Goal: Transaction & Acquisition: Purchase product/service

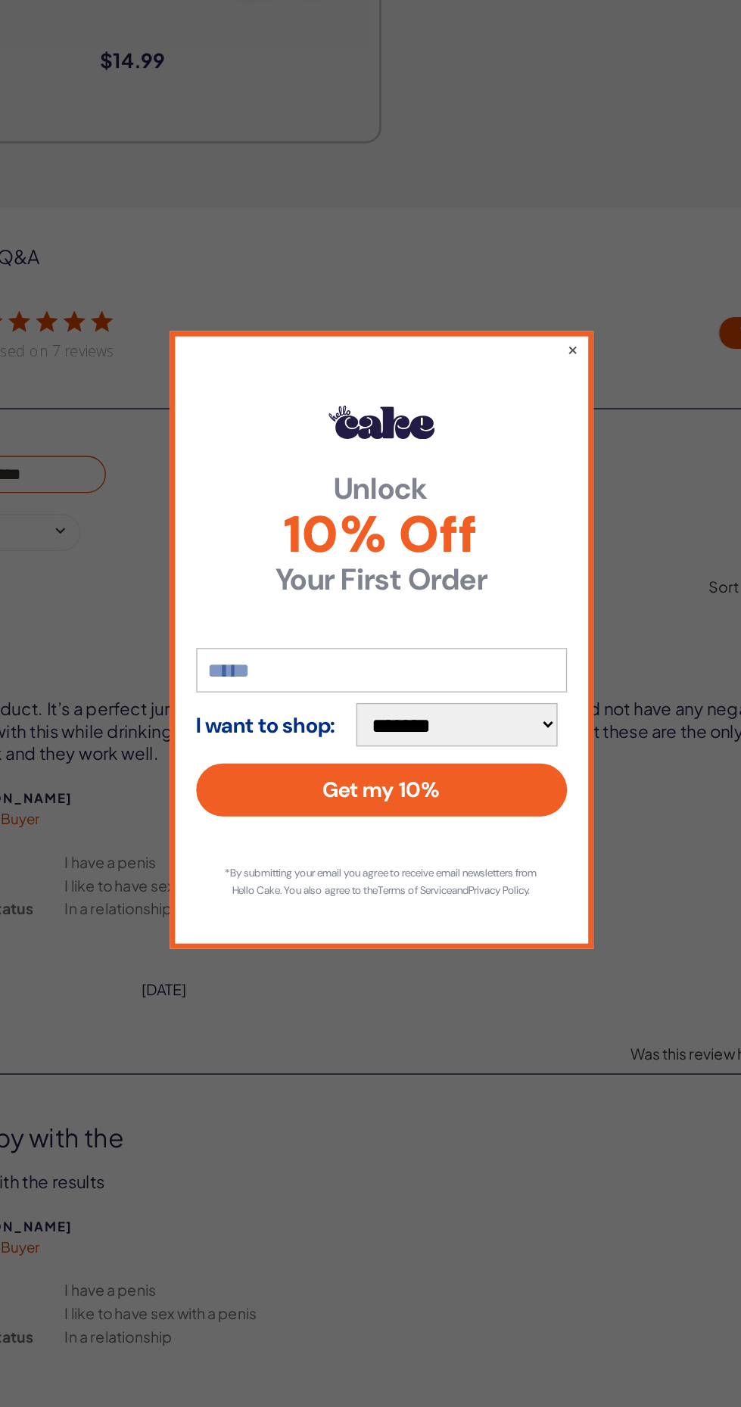
scroll to position [2669, 0]
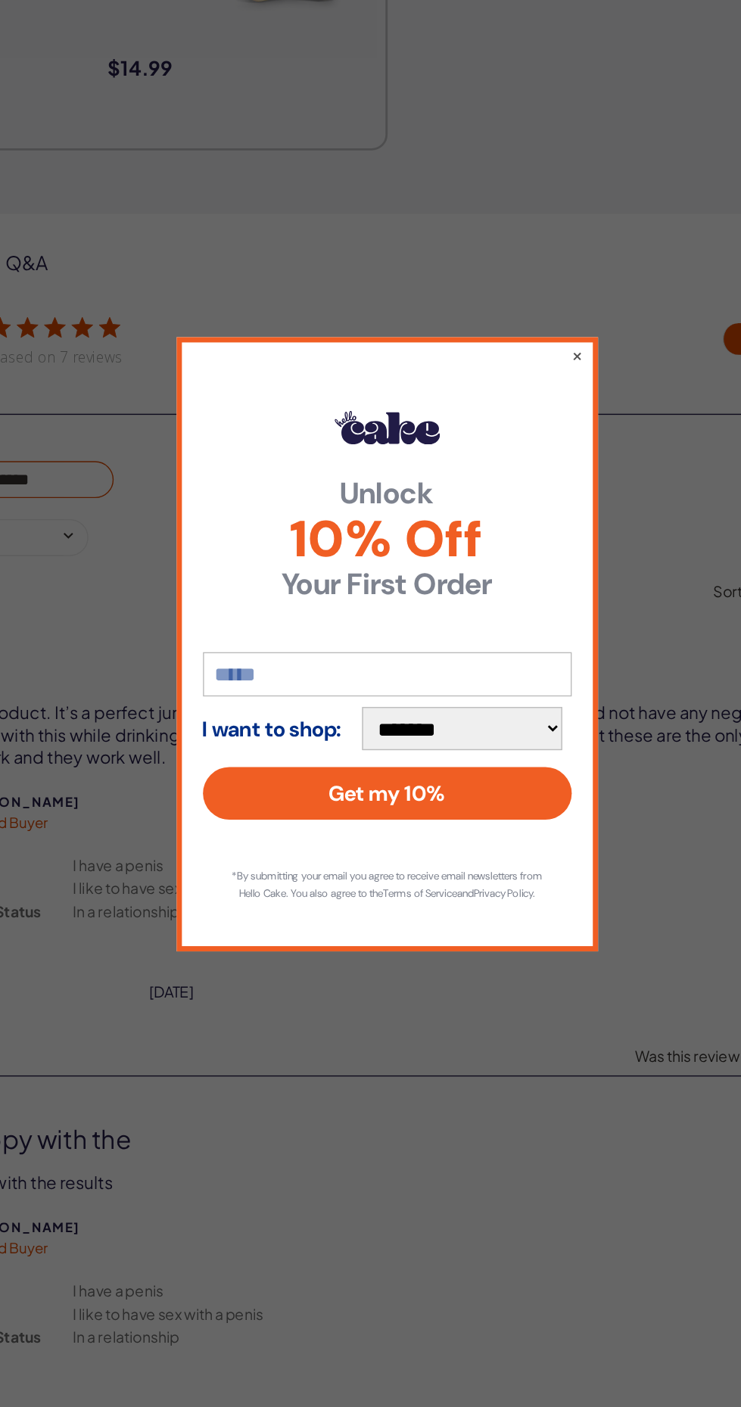
click at [509, 503] on button "×" at bounding box center [507, 495] width 8 height 15
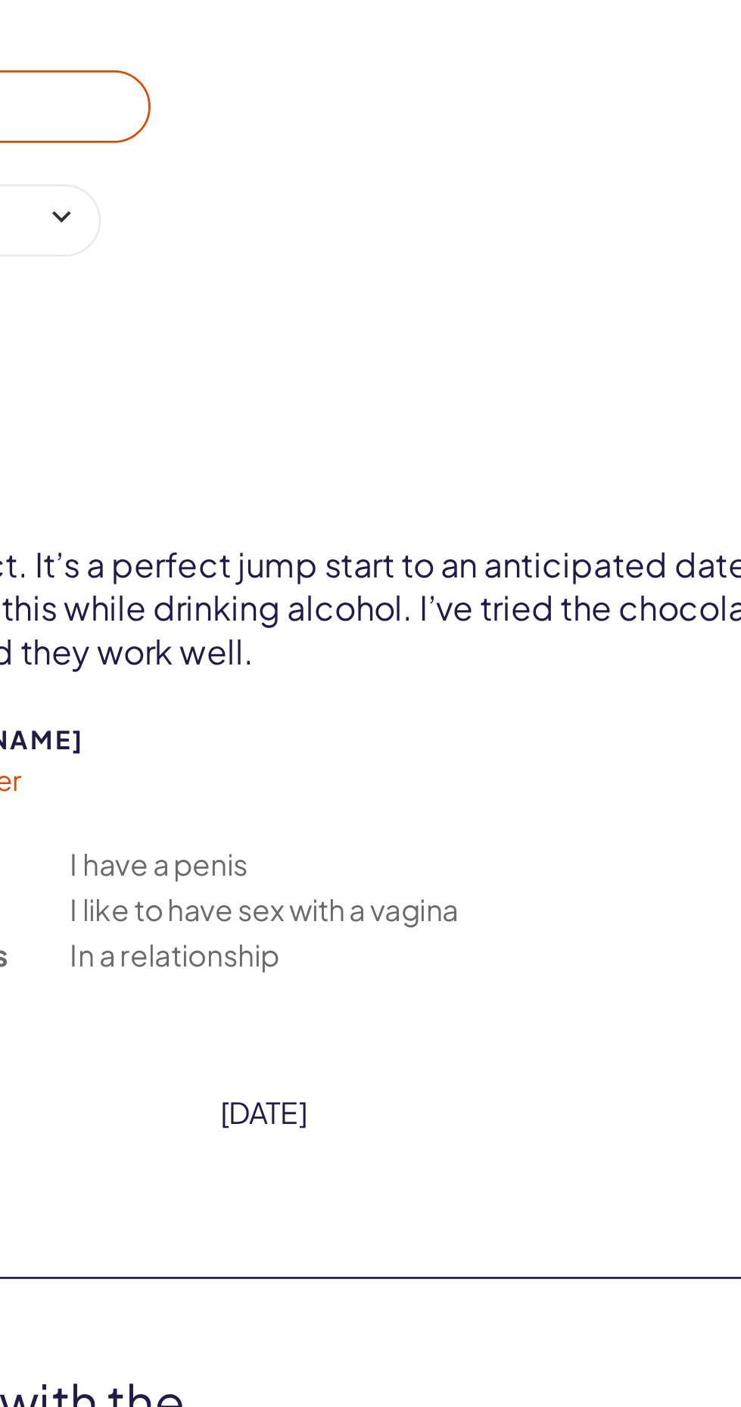
scroll to position [2716, 0]
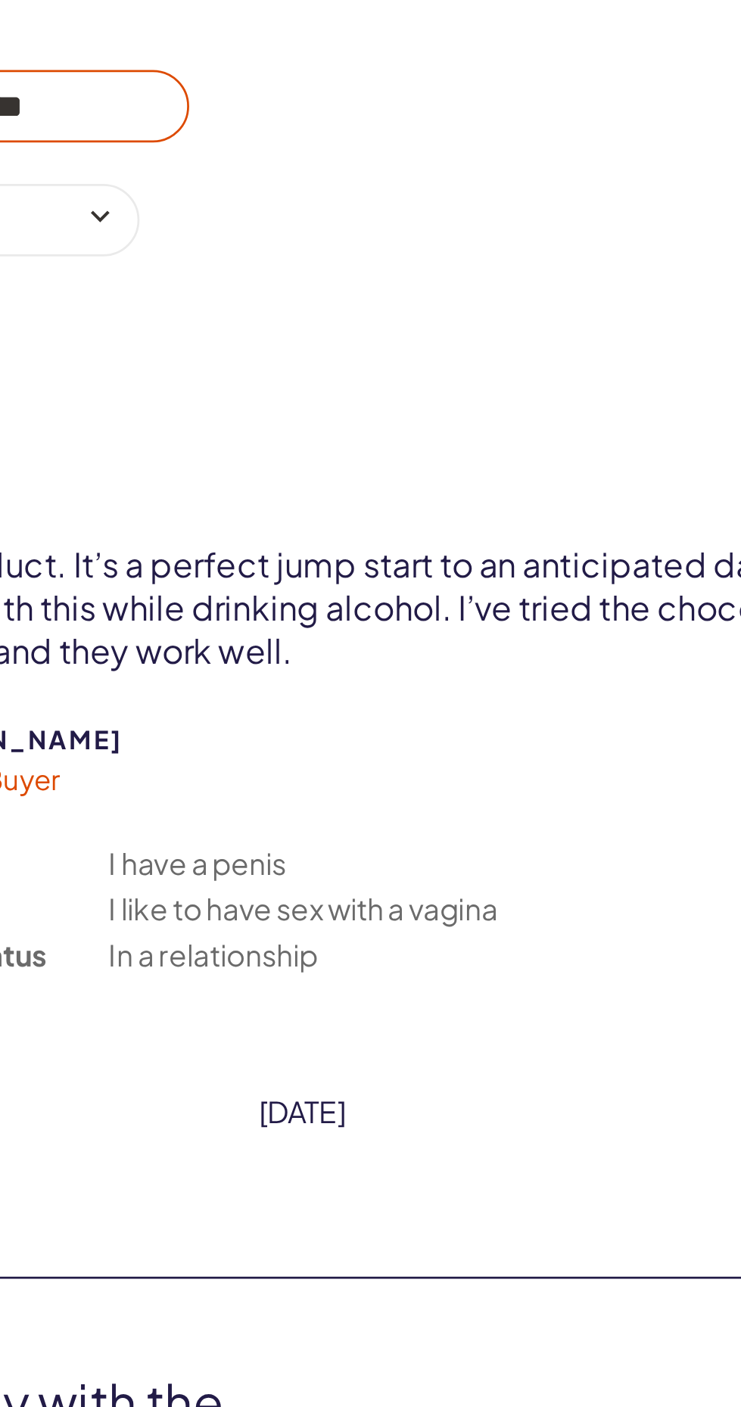
click at [331, 706] on div "TE [PERSON_NAME] Verified Buyer Gender Sexuality Relationship Status I have a p…" at bounding box center [371, 788] width 696 height 250
